Goal: Transaction & Acquisition: Purchase product/service

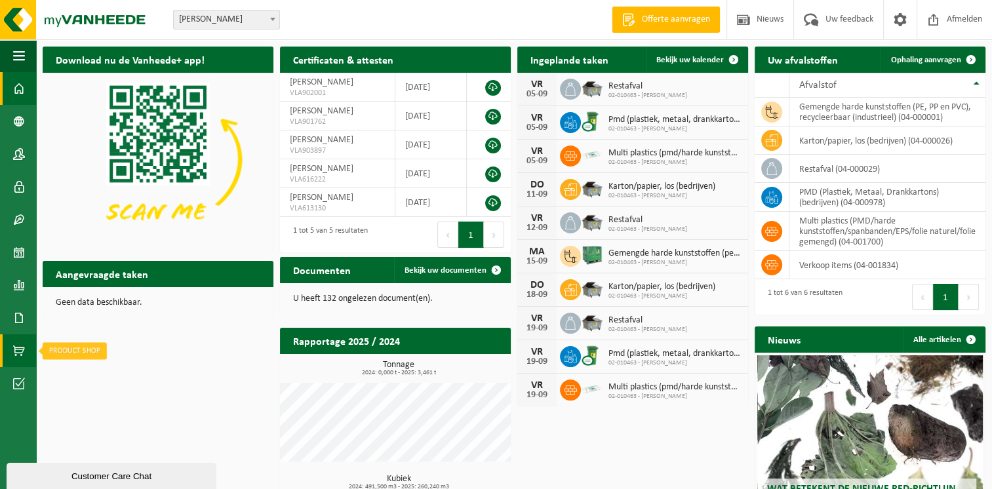
click at [25, 353] on link "Product Shop" at bounding box center [18, 350] width 36 height 33
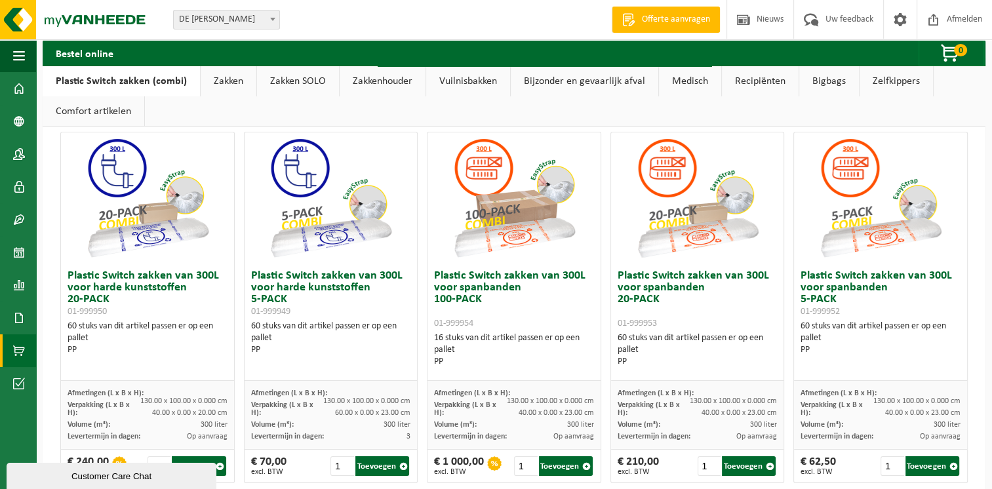
scroll to position [131, 0]
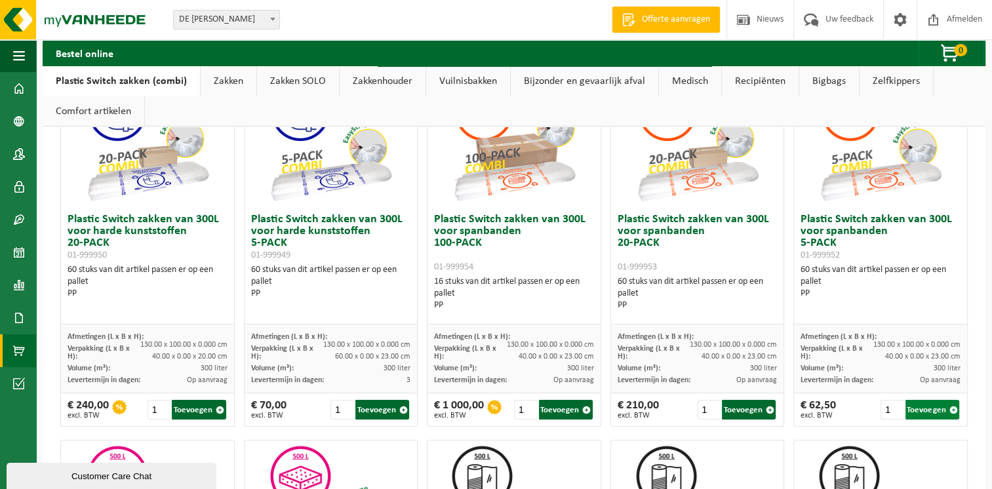
click at [923, 408] on button "Toevoegen" at bounding box center [933, 410] width 54 height 20
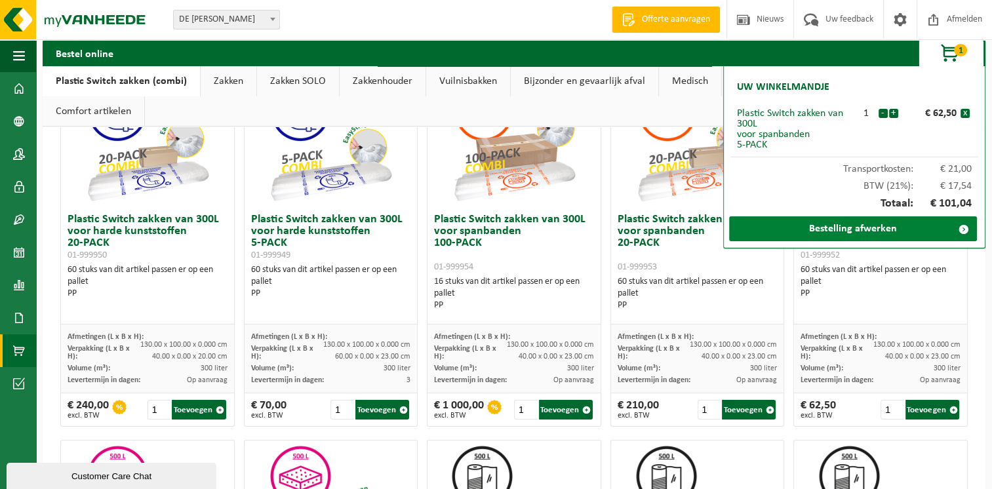
click at [858, 232] on link "Bestelling afwerken" at bounding box center [853, 228] width 248 height 25
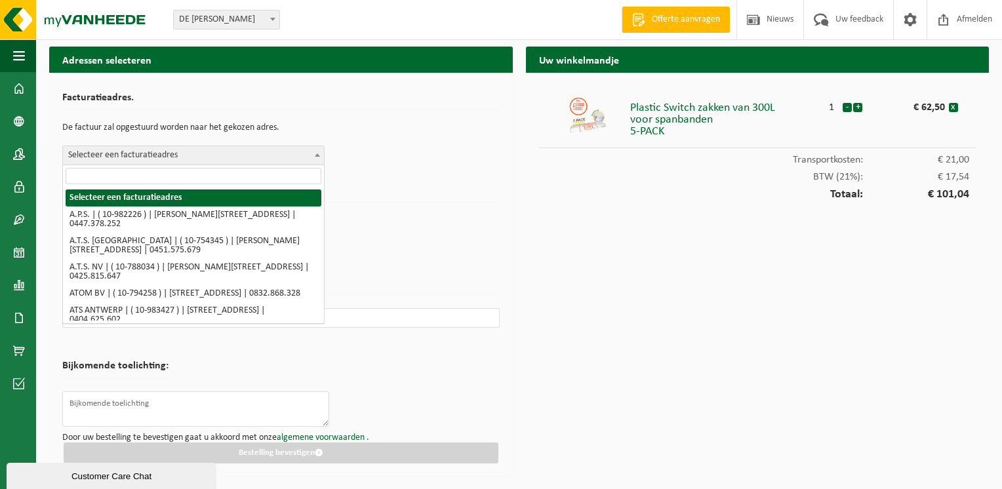
click at [289, 154] on span "Selecteer een facturatieadres" at bounding box center [193, 155] width 261 height 18
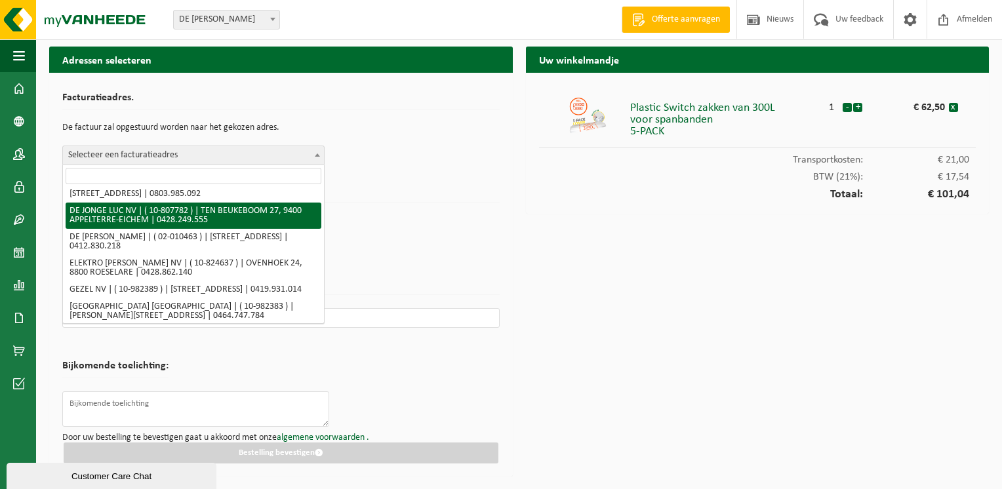
scroll to position [197, 0]
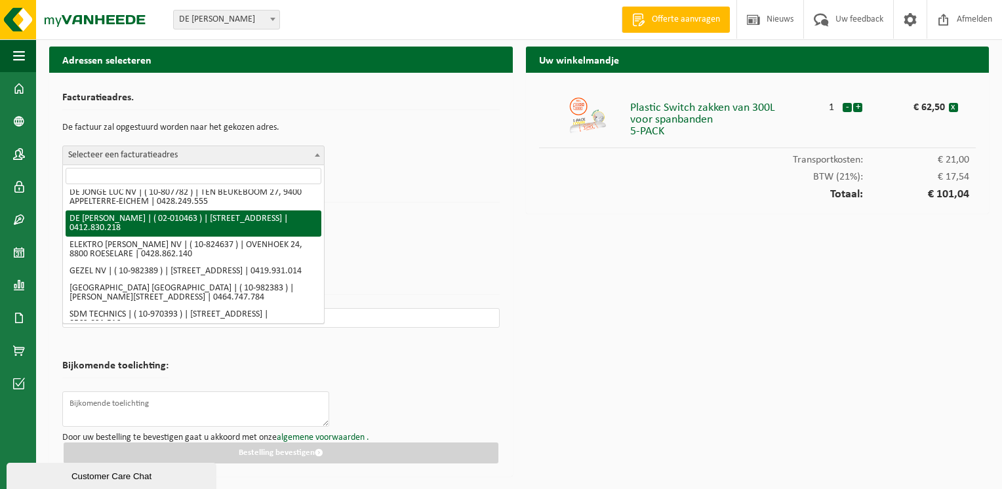
select select "7019"
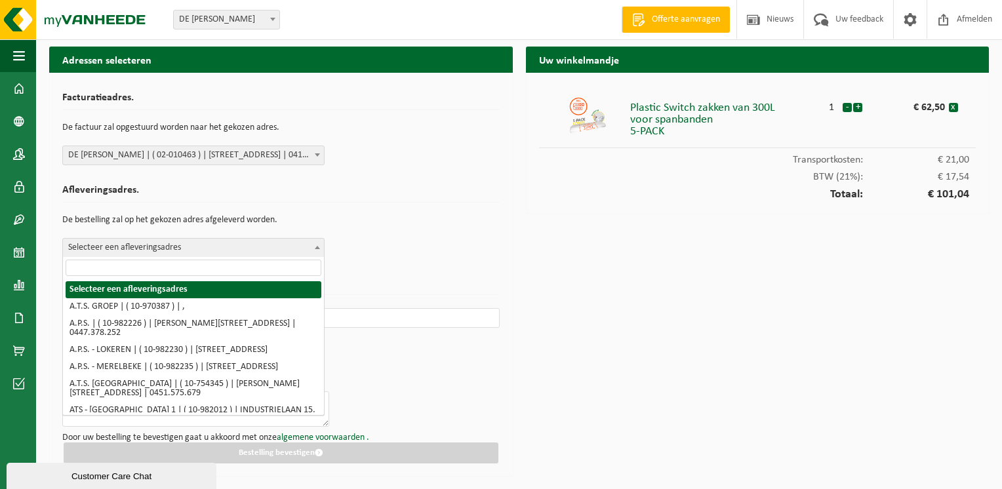
click at [304, 251] on span "Selecteer een afleveringsadres" at bounding box center [193, 248] width 261 height 18
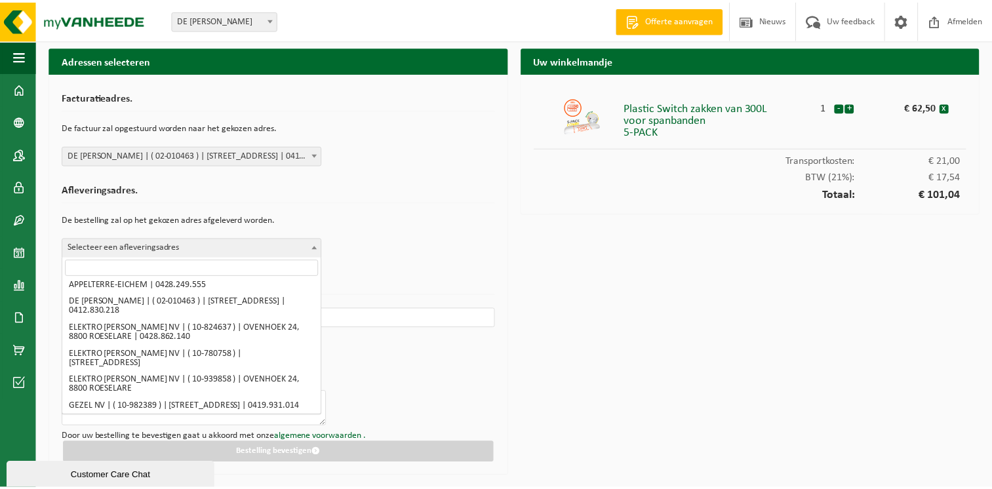
scroll to position [590, 0]
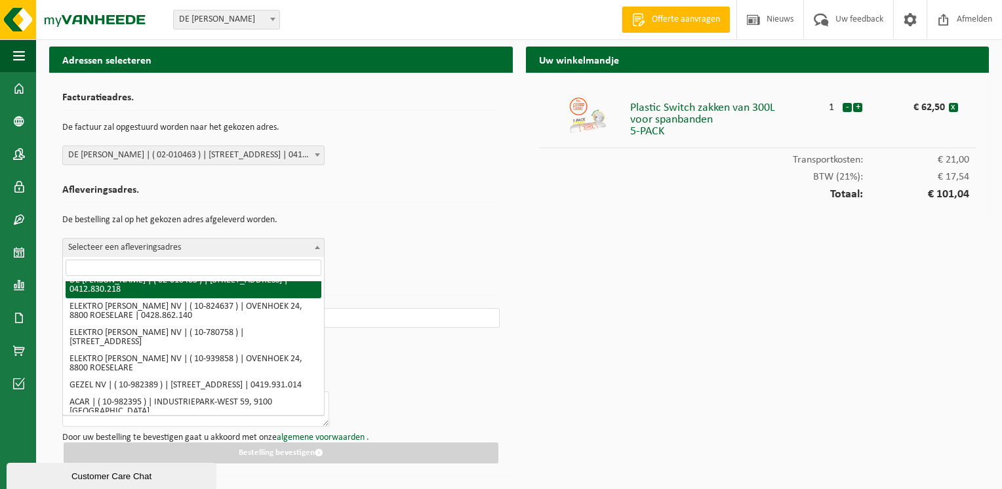
select select "7019"
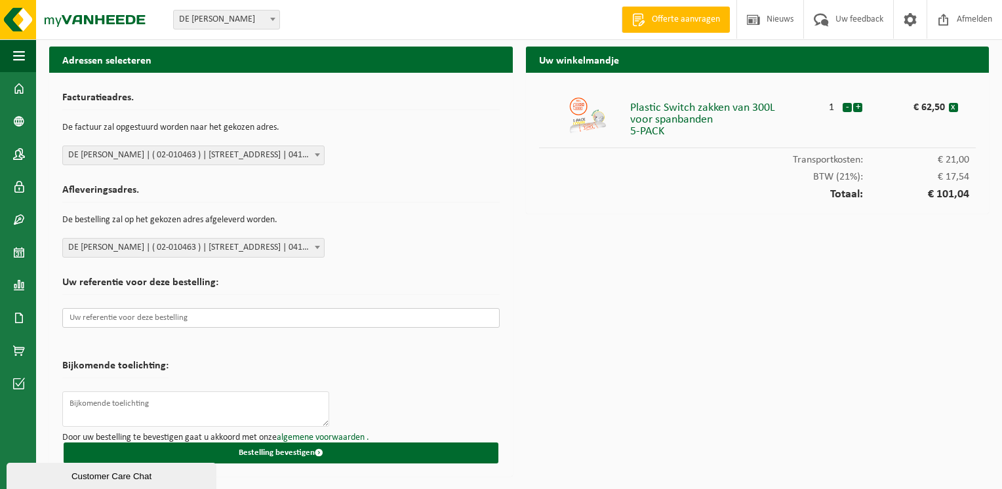
click at [90, 318] on input "text" at bounding box center [280, 318] width 437 height 20
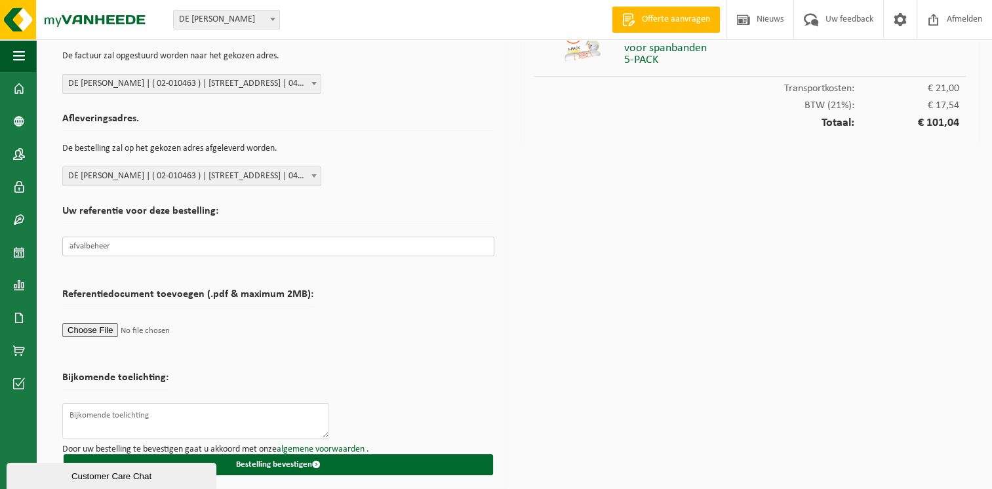
scroll to position [74, 0]
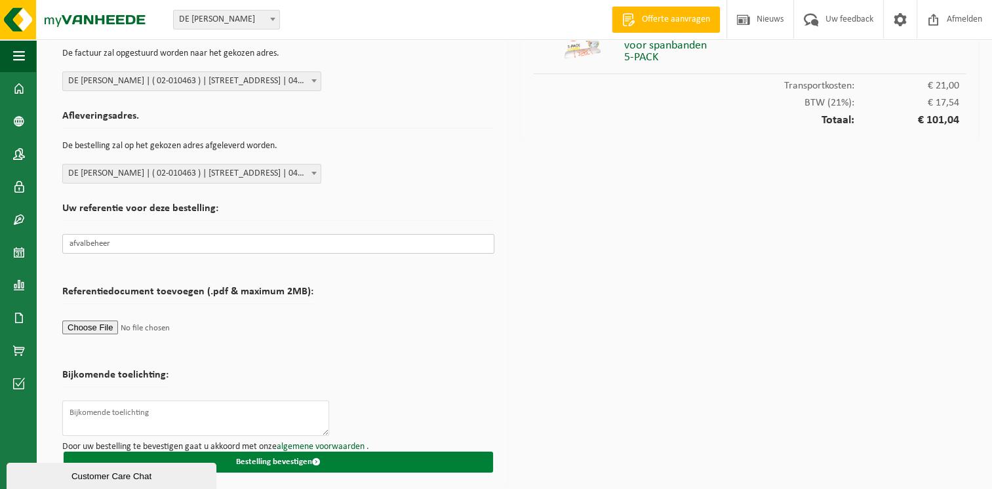
type input "afvalbeheer"
click at [290, 462] on button "Bestelling bevestigen" at bounding box center [278, 462] width 429 height 21
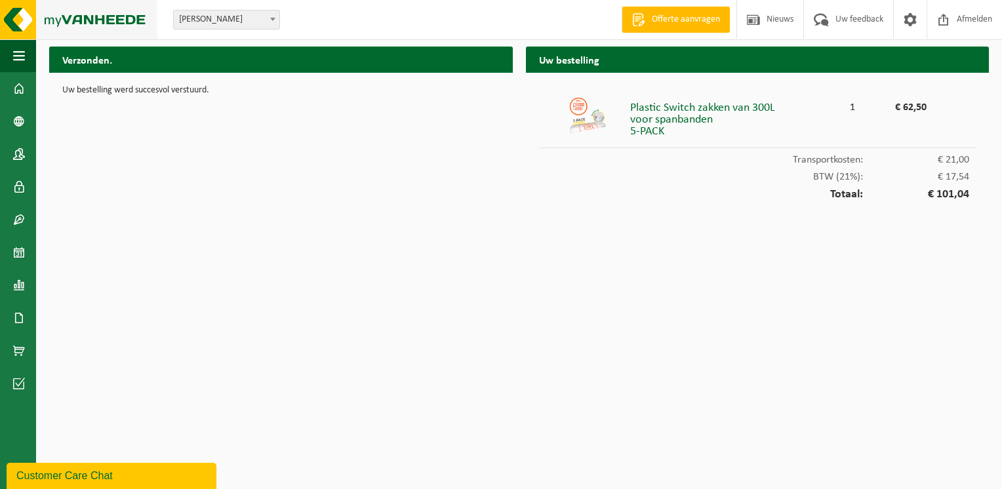
click at [105, 22] on img at bounding box center [78, 19] width 157 height 39
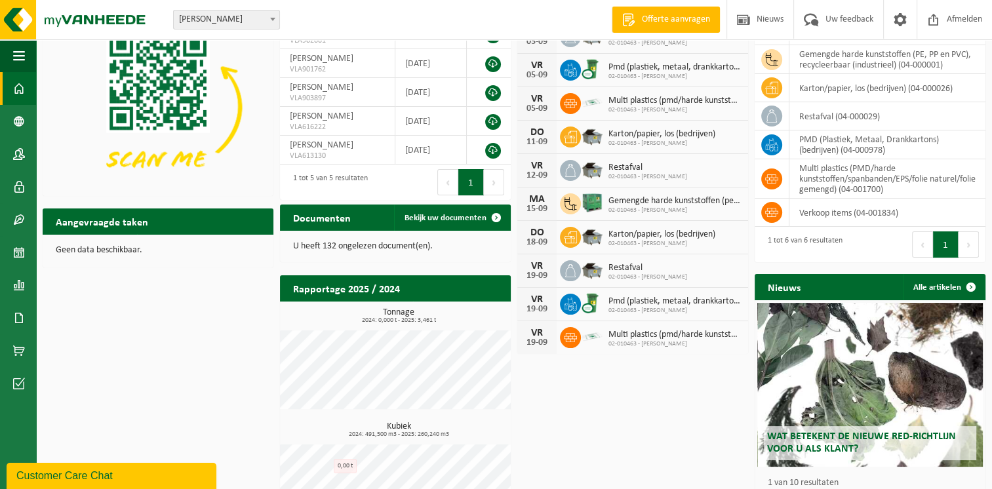
scroll to position [99, 0]
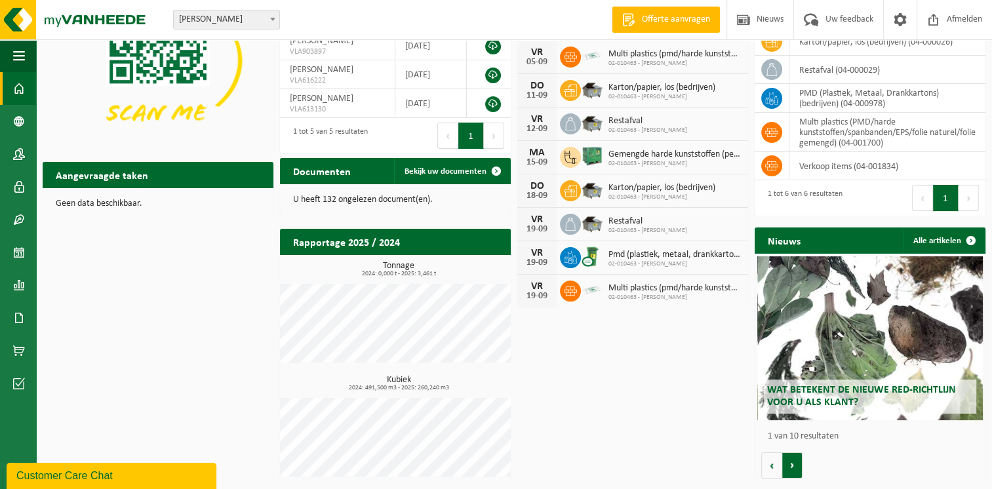
click at [786, 467] on button "Volgende" at bounding box center [792, 465] width 20 height 26
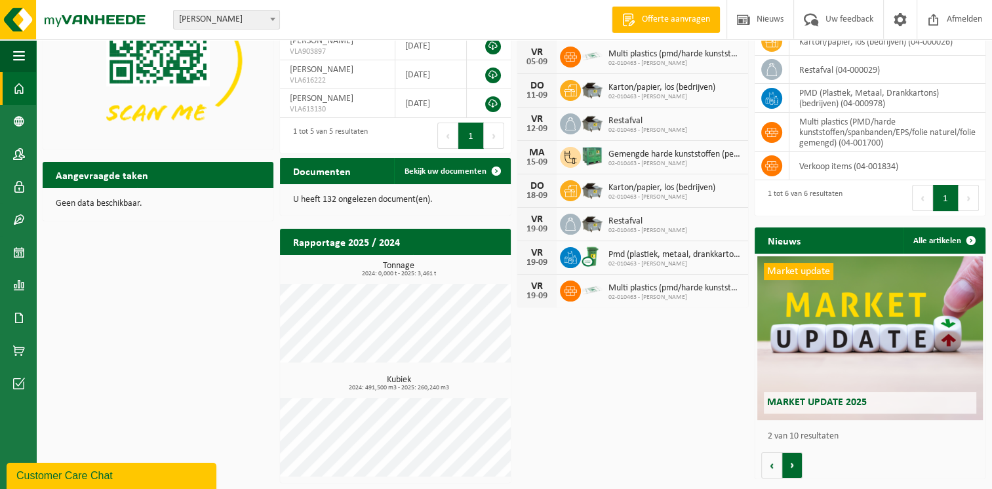
click at [786, 467] on button "Volgende" at bounding box center [792, 465] width 20 height 26
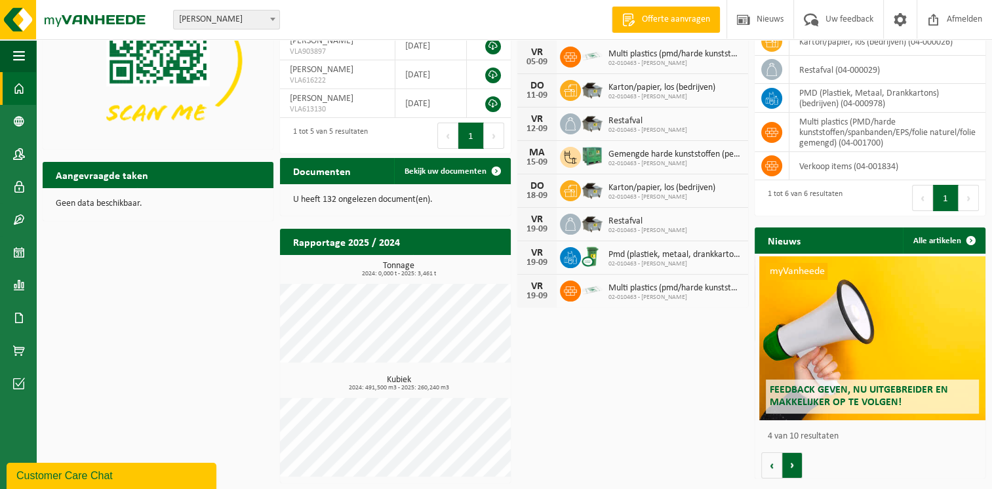
scroll to position [0, 692]
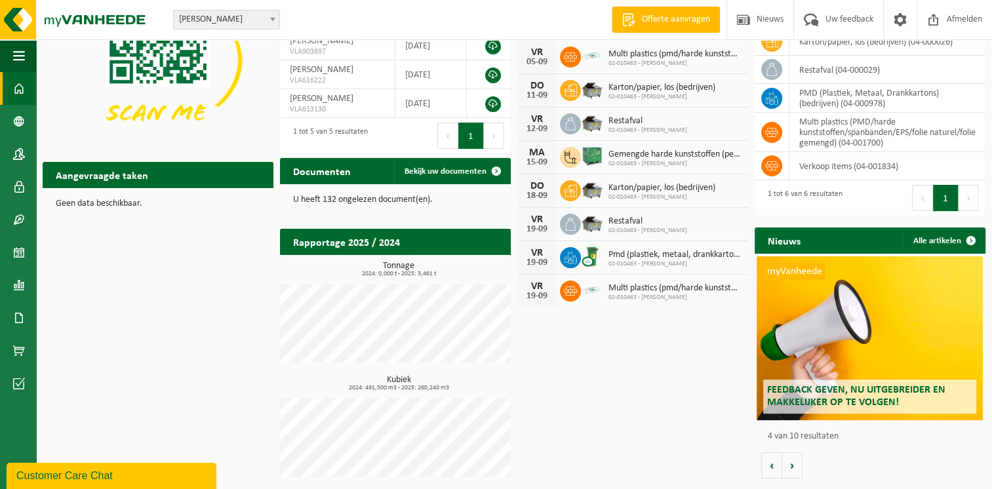
click at [457, 254] on link "Bekijk rapportage" at bounding box center [461, 267] width 96 height 26
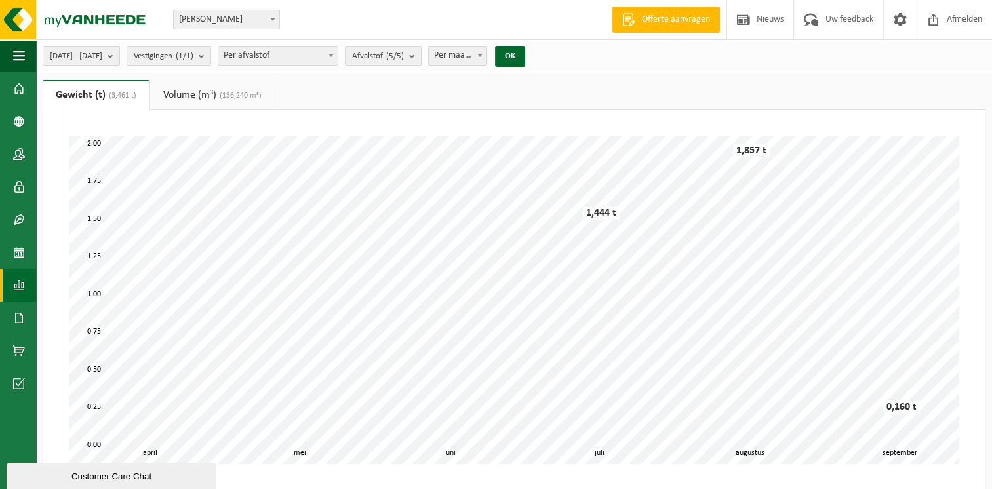
click at [338, 56] on span "Per afvalstof" at bounding box center [277, 56] width 119 height 18
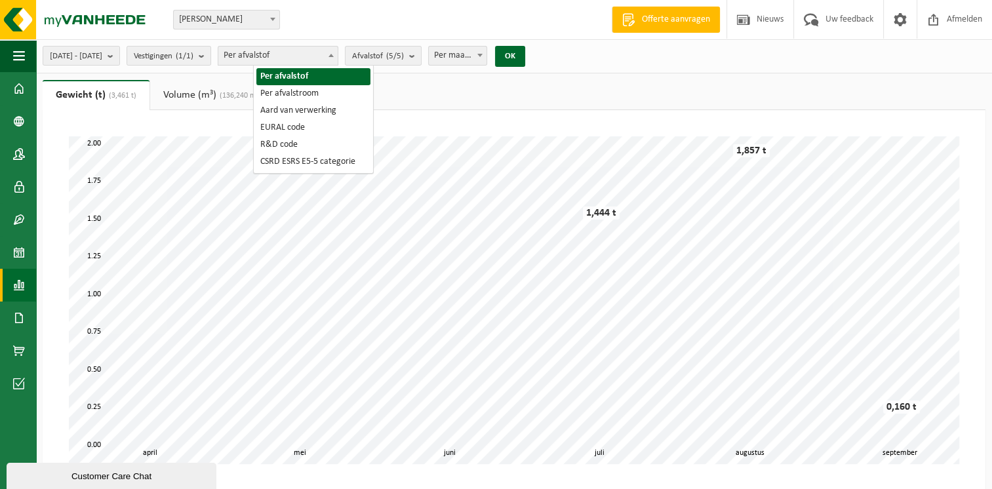
click at [338, 56] on span at bounding box center [331, 55] width 13 height 17
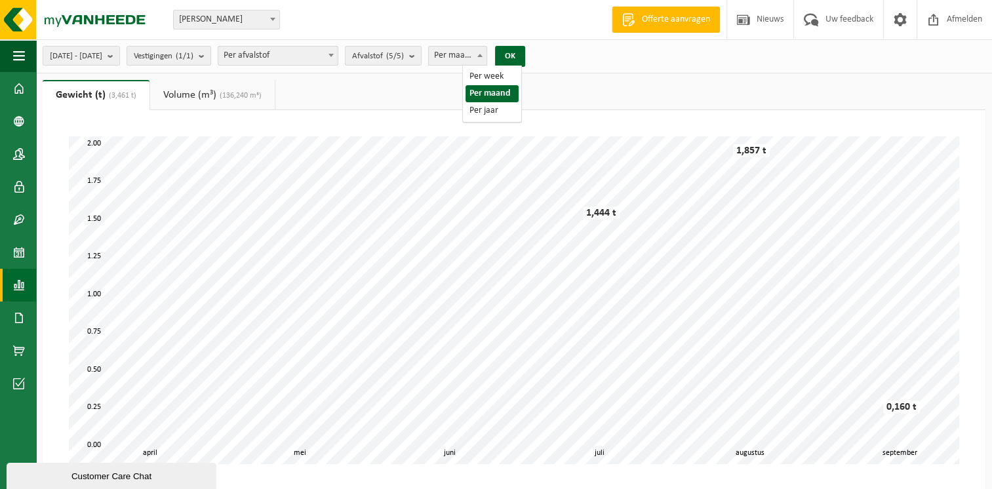
click at [487, 56] on span at bounding box center [479, 55] width 13 height 17
select select "3"
click at [525, 58] on button "OK" at bounding box center [510, 56] width 30 height 21
